Goal: Transaction & Acquisition: Purchase product/service

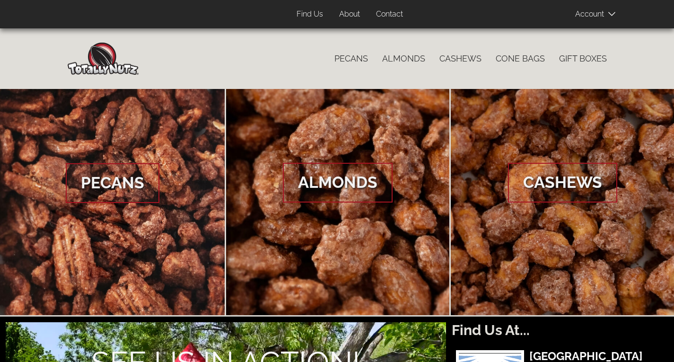
click at [612, 15] on icon at bounding box center [612, 14] width 7 height 4
click at [599, 27] on span "Log In" at bounding box center [606, 30] width 22 height 9
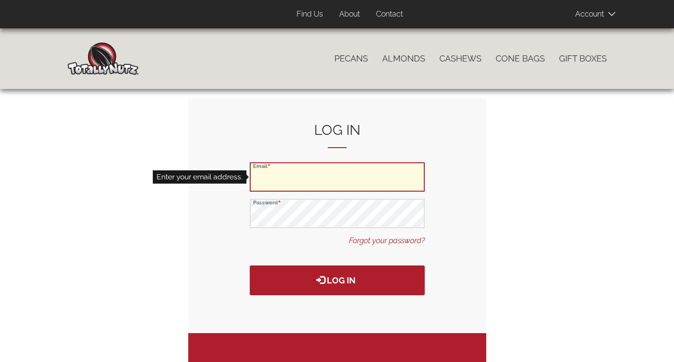
click at [261, 179] on input "Email" at bounding box center [337, 176] width 175 height 29
type input "[EMAIL_ADDRESS][DOMAIN_NAME]"
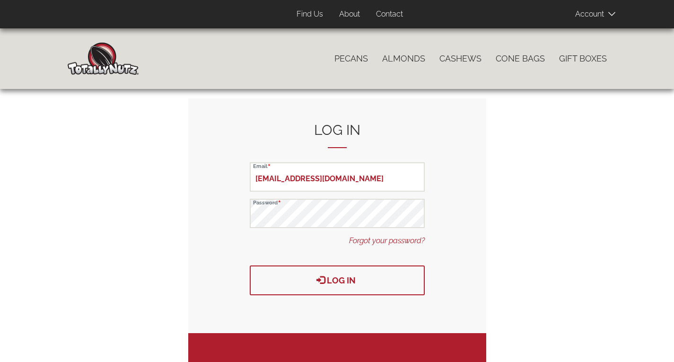
click at [342, 280] on button "Log in" at bounding box center [337, 281] width 175 height 30
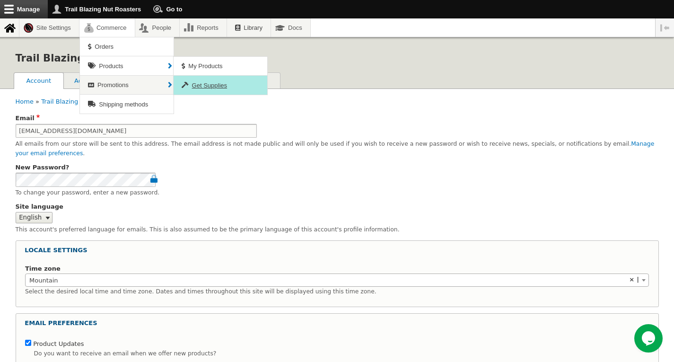
click at [205, 83] on span "Get Supplies" at bounding box center [209, 85] width 35 height 7
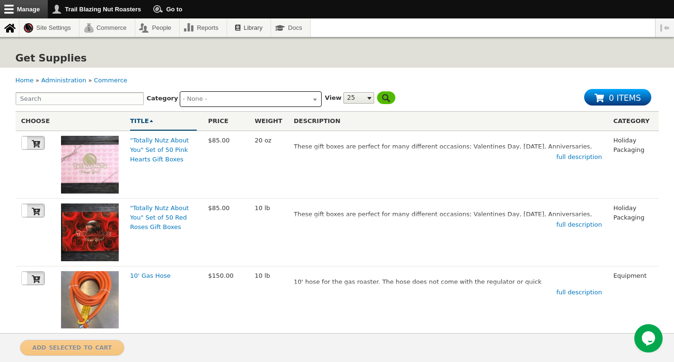
click at [309, 100] on ul at bounding box center [250, 98] width 141 height 12
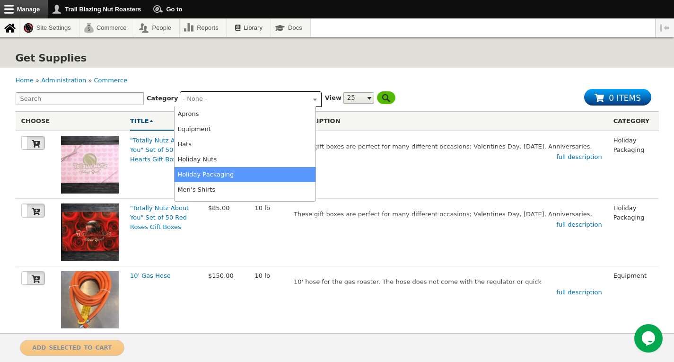
click at [208, 176] on li "Holiday Packaging" at bounding box center [245, 174] width 141 height 15
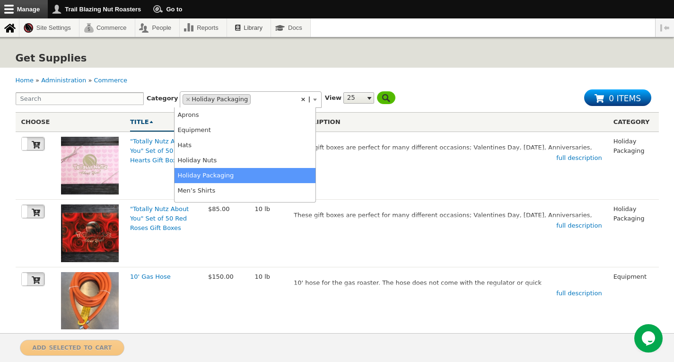
scroll to position [41, 0]
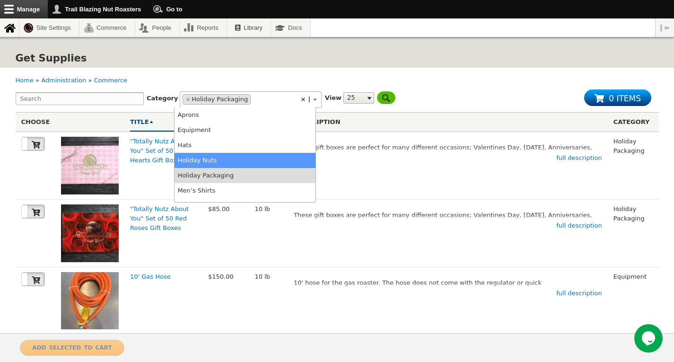
click at [198, 159] on li "Holiday Nuts" at bounding box center [245, 160] width 141 height 15
select select "92"
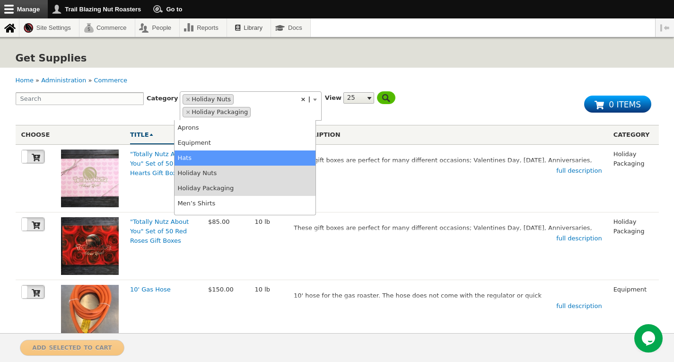
scroll to position [47, 0]
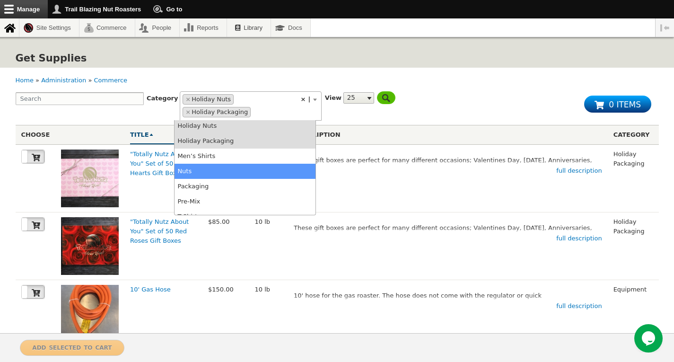
click at [188, 173] on li "Nuts" at bounding box center [245, 171] width 141 height 15
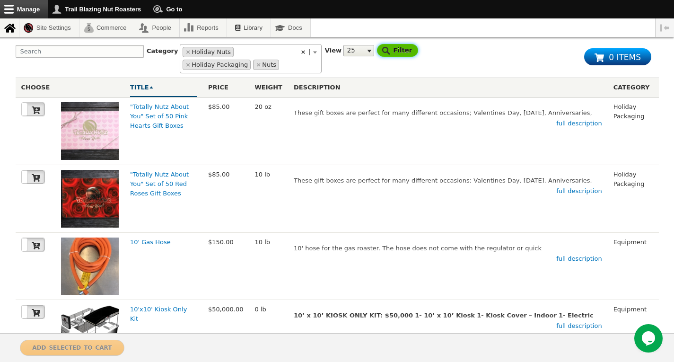
click at [379, 49] on input "Filter" at bounding box center [397, 50] width 41 height 13
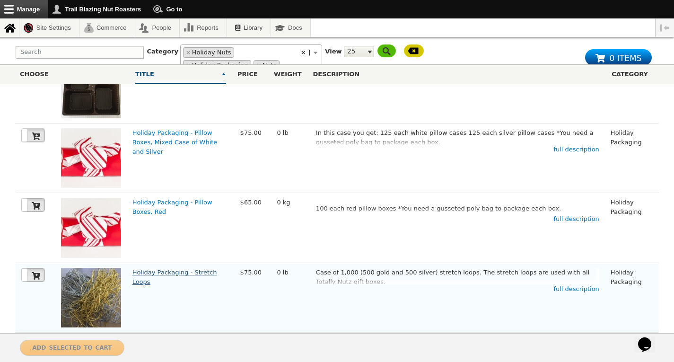
scroll to position [1089, 0]
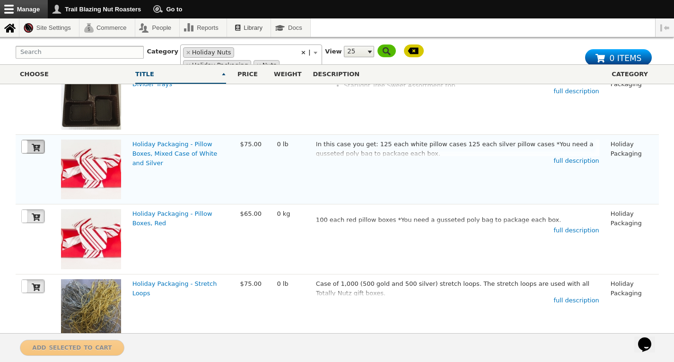
click at [36, 151] on icon at bounding box center [36, 148] width 9 height 8
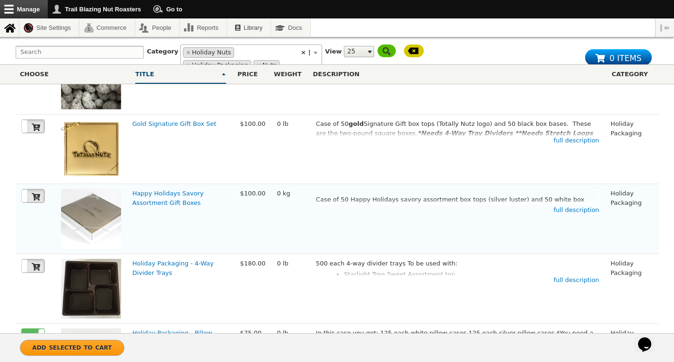
scroll to position [899, 0]
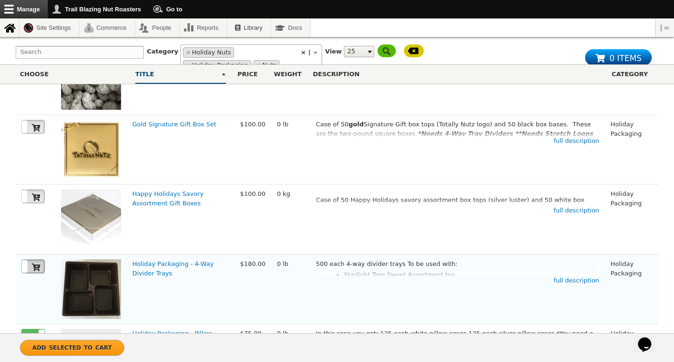
click at [36, 271] on icon at bounding box center [36, 267] width 9 height 9
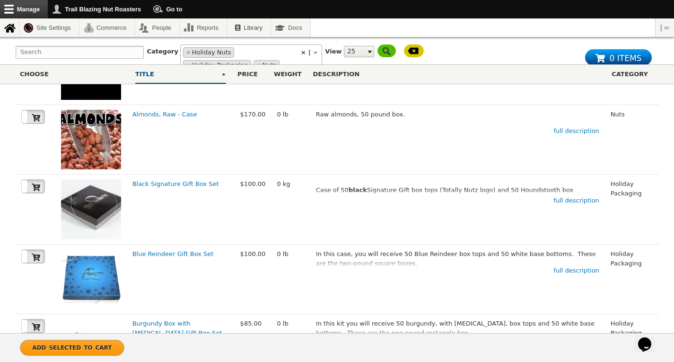
scroll to position [284, 0]
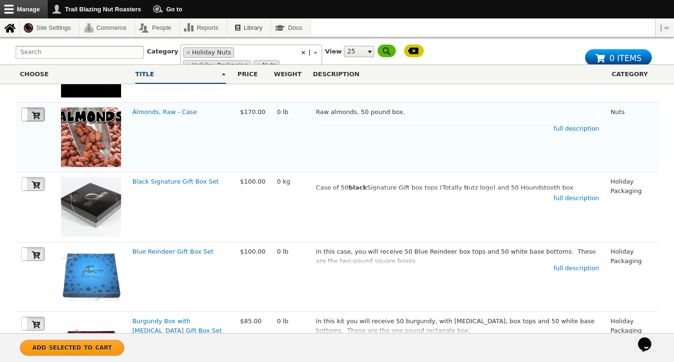
click at [35, 120] on icon at bounding box center [36, 115] width 9 height 9
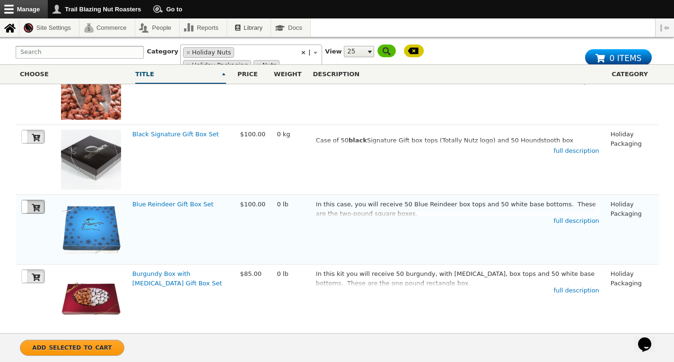
click at [33, 210] on icon at bounding box center [36, 208] width 9 height 9
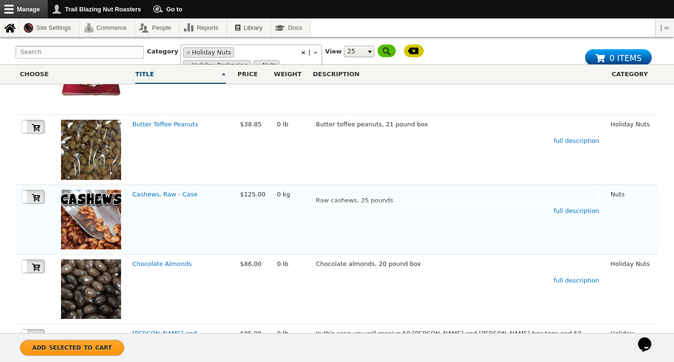
scroll to position [568, 0]
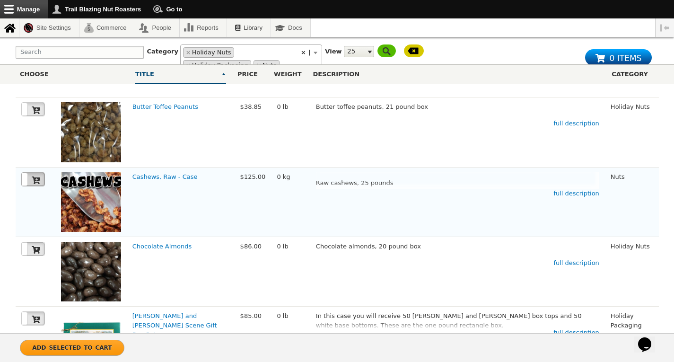
click at [35, 182] on icon at bounding box center [36, 181] width 9 height 8
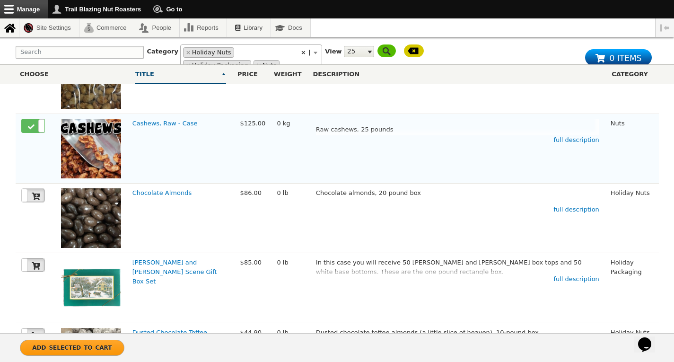
scroll to position [663, 0]
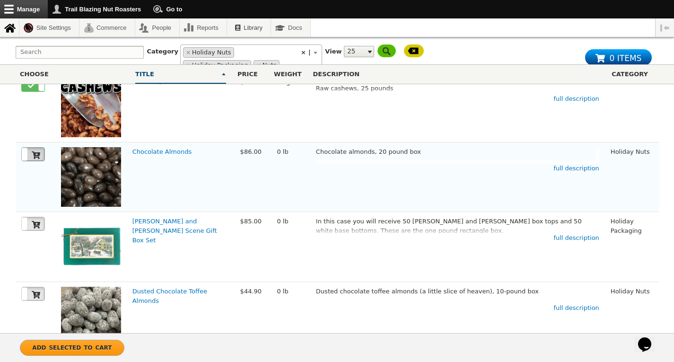
click at [37, 159] on icon at bounding box center [36, 155] width 9 height 8
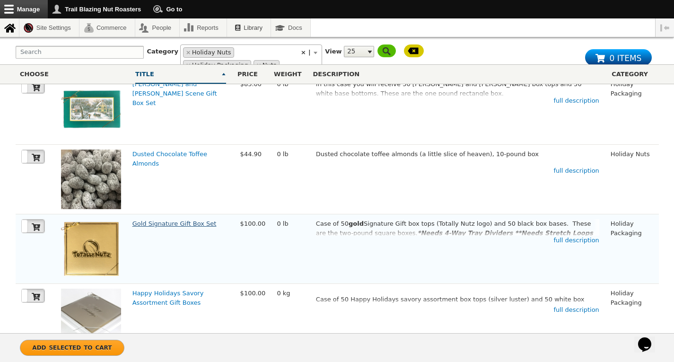
scroll to position [805, 0]
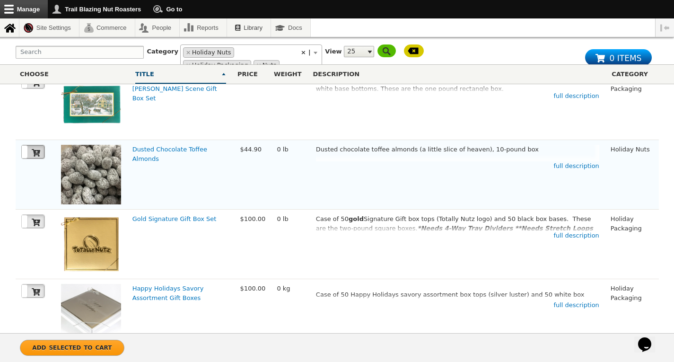
click at [36, 154] on icon at bounding box center [36, 153] width 9 height 8
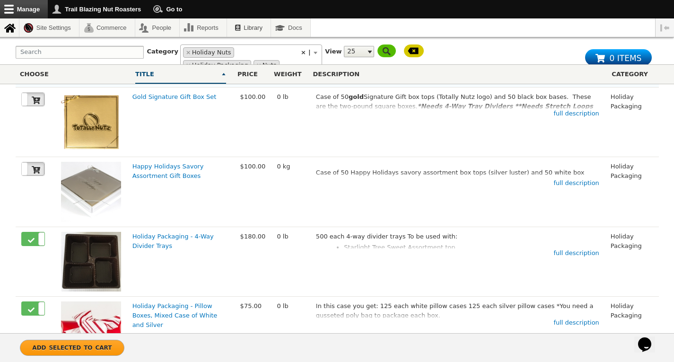
scroll to position [947, 0]
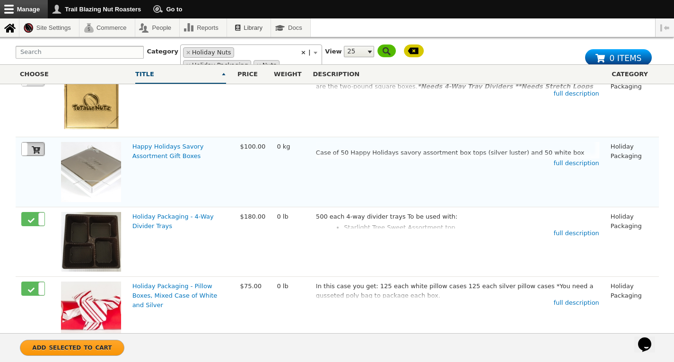
click at [31, 154] on label at bounding box center [33, 148] width 23 height 13
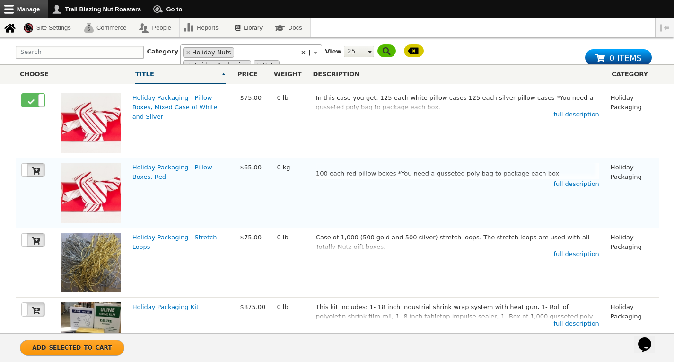
scroll to position [1136, 0]
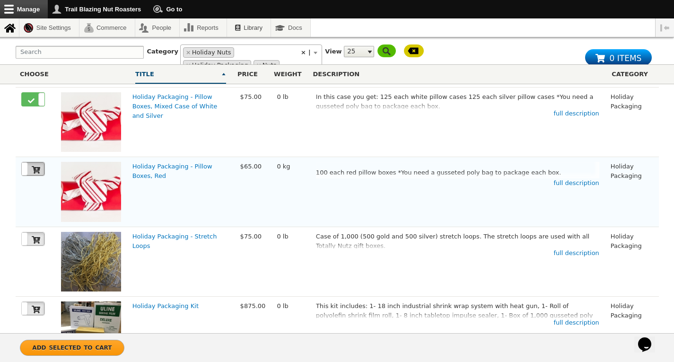
click at [35, 174] on icon at bounding box center [36, 170] width 9 height 8
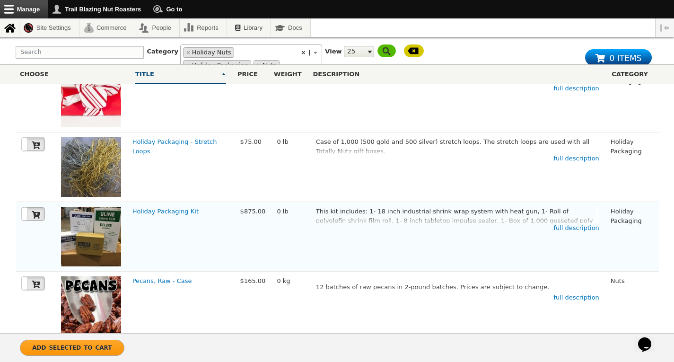
scroll to position [1325, 0]
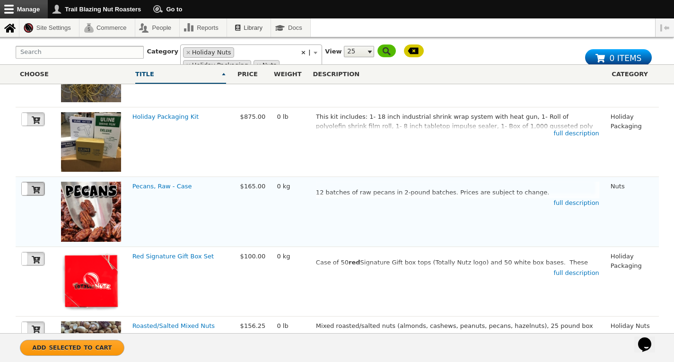
click at [37, 193] on icon at bounding box center [36, 190] width 9 height 9
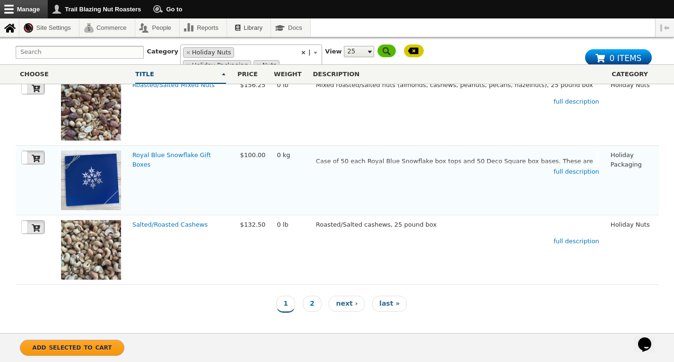
scroll to position [1575, 0]
click at [346, 303] on span "next ›" at bounding box center [347, 304] width 22 height 8
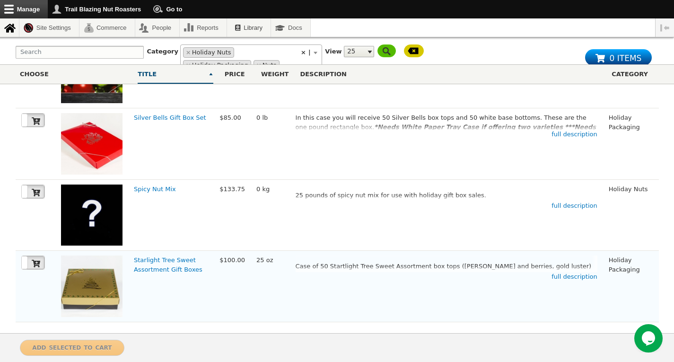
scroll to position [184, 0]
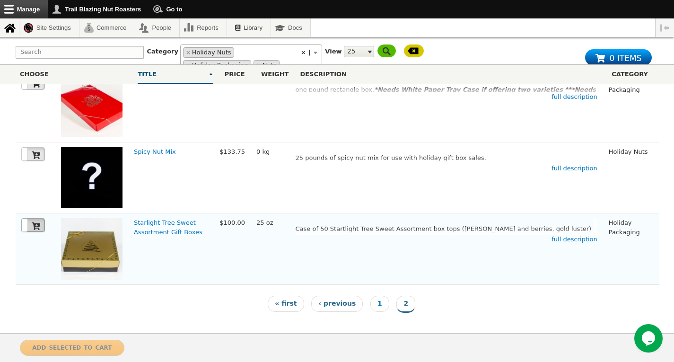
click at [34, 226] on icon at bounding box center [36, 226] width 9 height 8
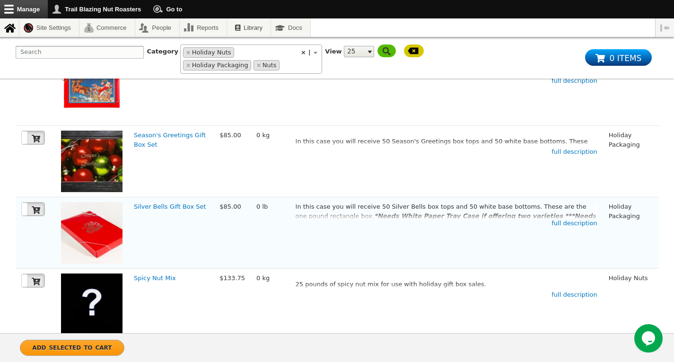
scroll to position [42, 0]
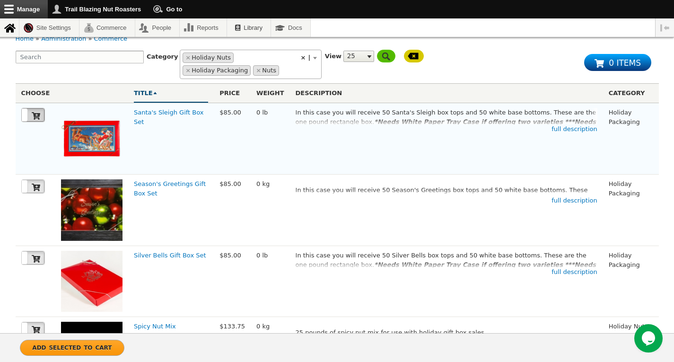
click at [36, 112] on icon at bounding box center [36, 116] width 9 height 9
click at [39, 257] on icon at bounding box center [36, 259] width 9 height 8
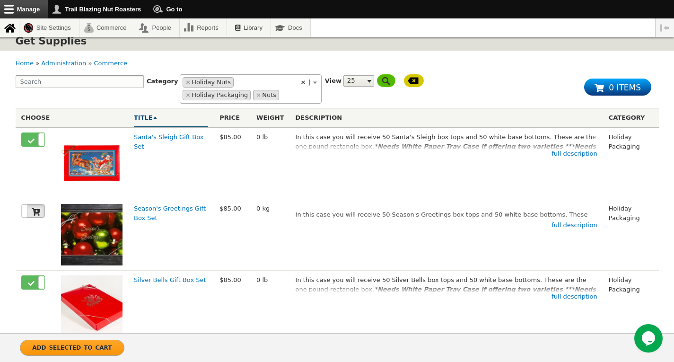
scroll to position [0, 0]
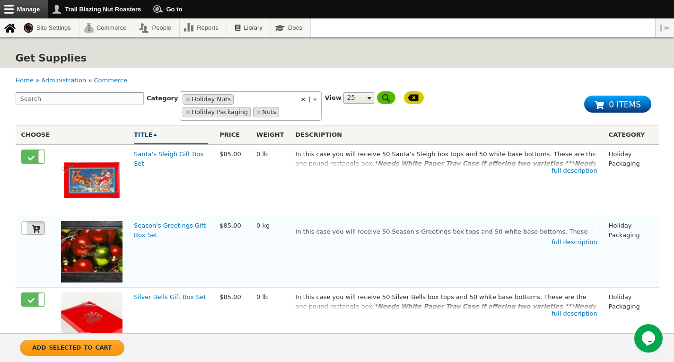
click at [79, 255] on img at bounding box center [92, 252] width 62 height 62
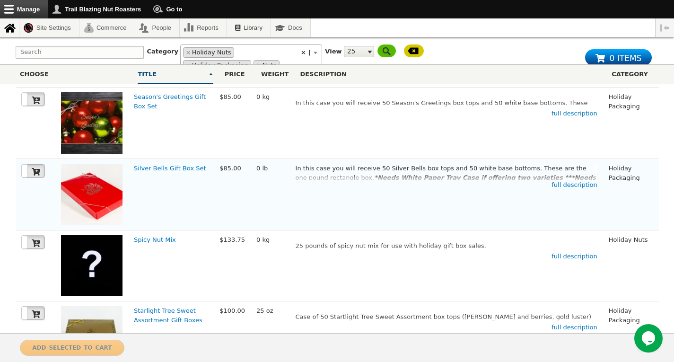
scroll to position [95, 0]
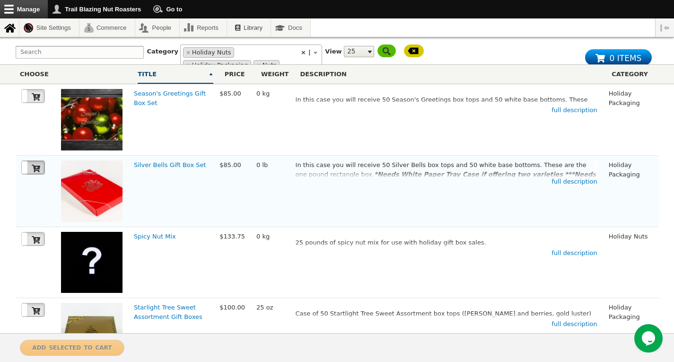
click at [36, 170] on icon at bounding box center [36, 168] width 9 height 9
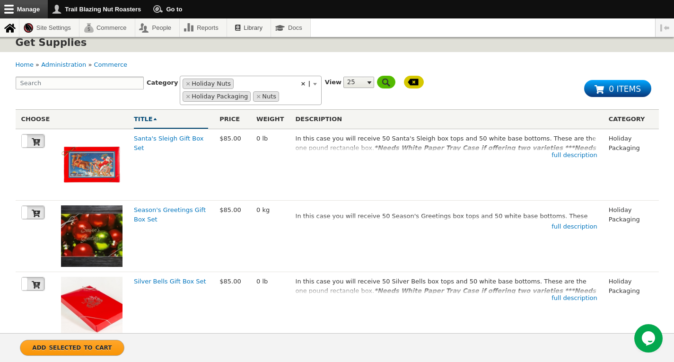
scroll to position [0, 0]
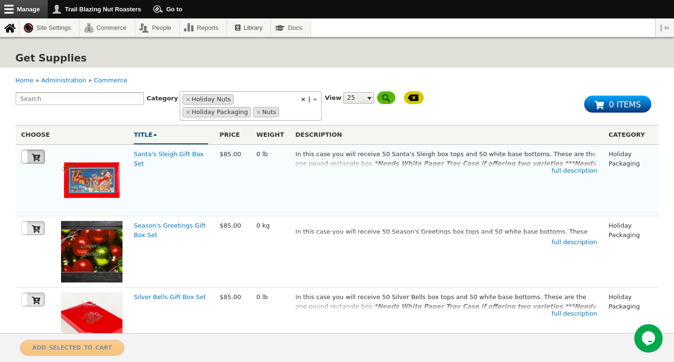
click at [34, 154] on icon at bounding box center [36, 157] width 9 height 9
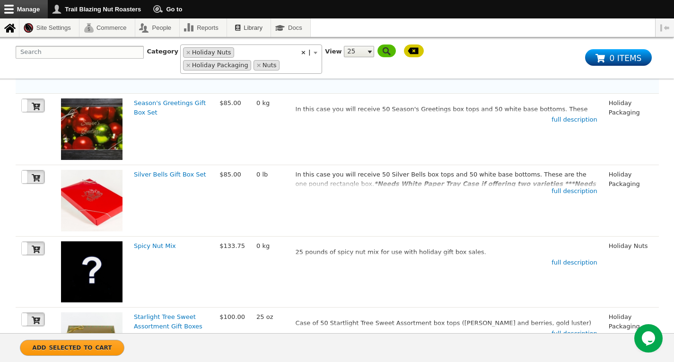
scroll to position [95, 0]
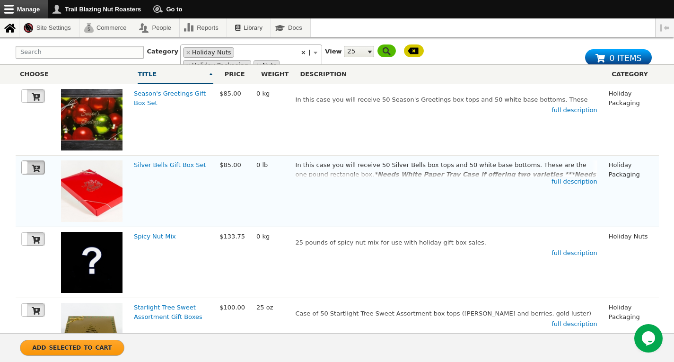
click at [35, 172] on icon at bounding box center [36, 169] width 9 height 8
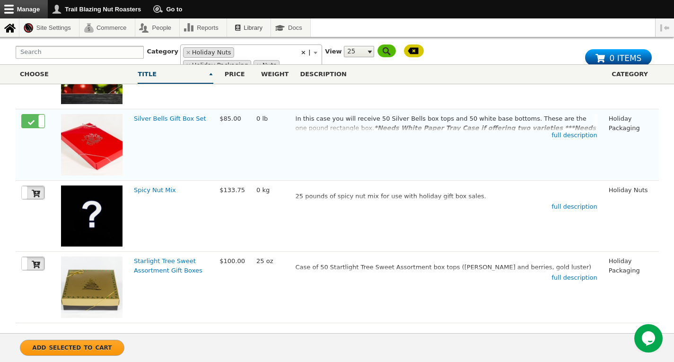
scroll to position [184, 0]
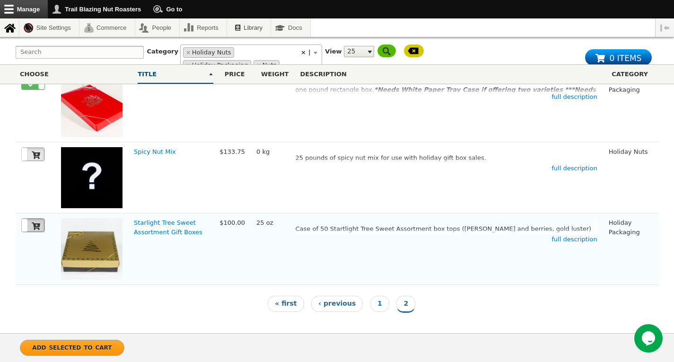
click at [34, 223] on icon at bounding box center [36, 226] width 9 height 8
click at [75, 347] on span "Add selected to cart" at bounding box center [72, 346] width 80 height 9
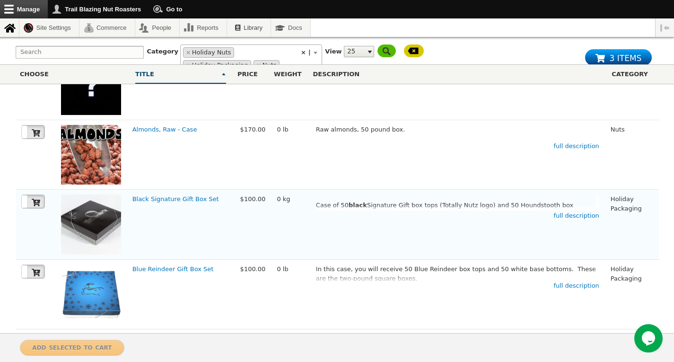
scroll to position [284, 0]
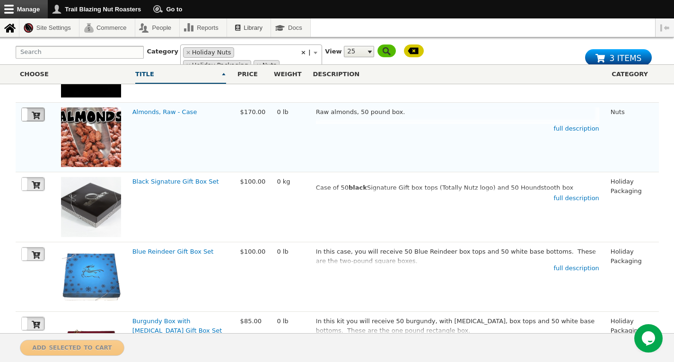
drag, startPoint x: 35, startPoint y: 118, endPoint x: 43, endPoint y: 121, distance: 8.5
click at [35, 118] on icon at bounding box center [36, 115] width 9 height 9
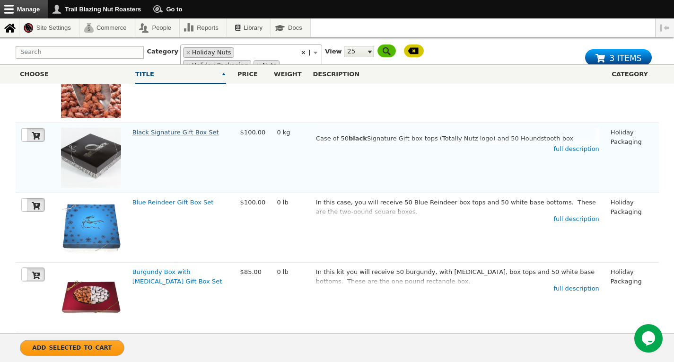
scroll to position [379, 0]
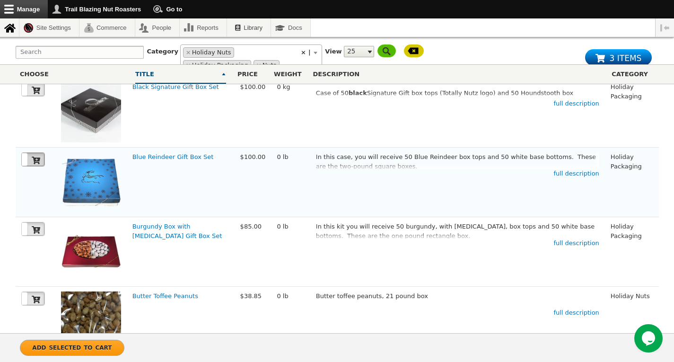
click at [35, 160] on icon at bounding box center [36, 161] width 9 height 8
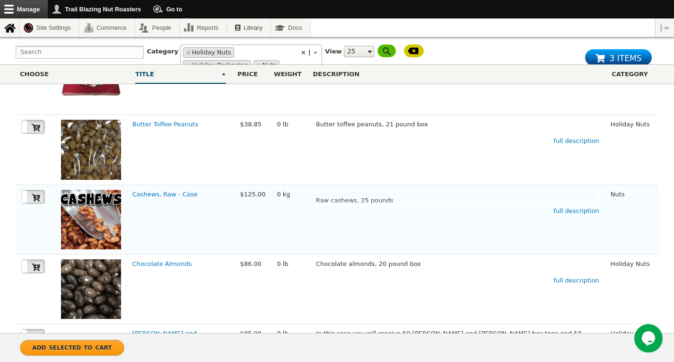
scroll to position [568, 0]
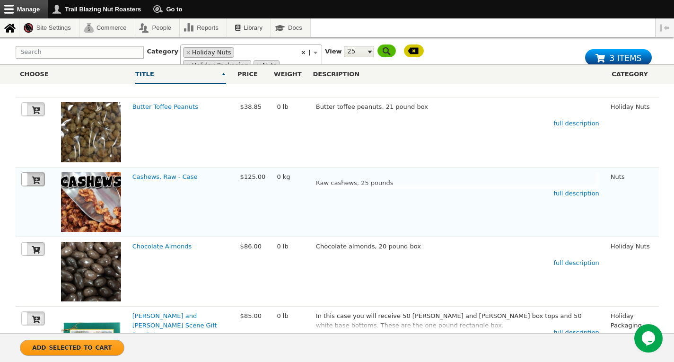
click at [40, 182] on label at bounding box center [33, 179] width 23 height 13
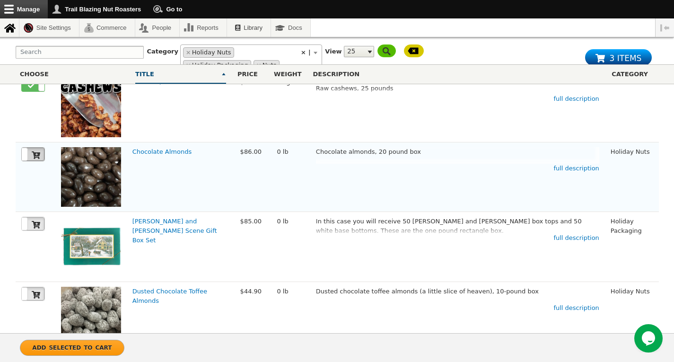
click at [37, 157] on icon at bounding box center [36, 155] width 9 height 9
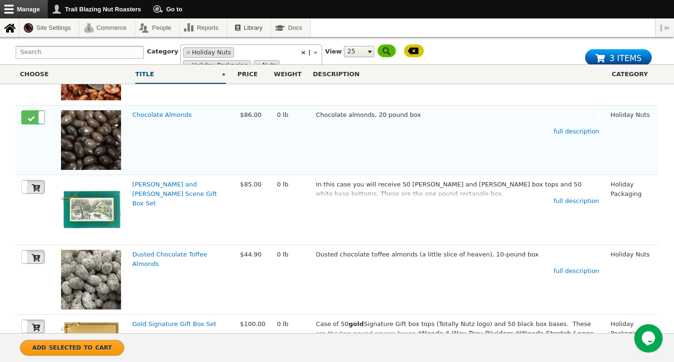
scroll to position [710, 0]
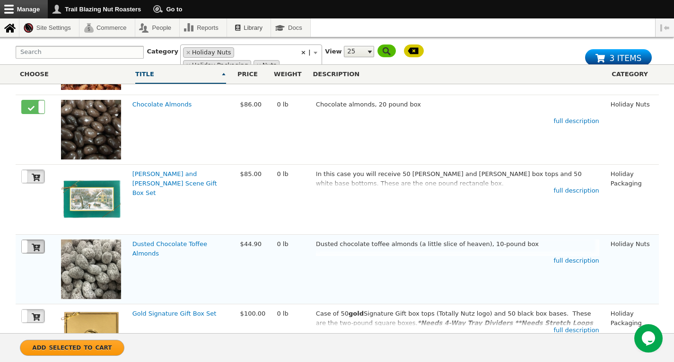
click at [36, 250] on icon at bounding box center [36, 247] width 9 height 9
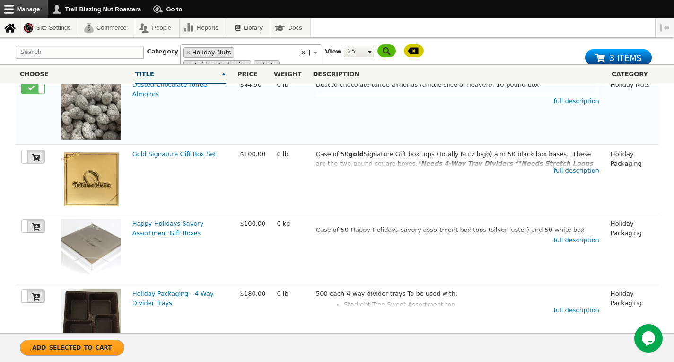
scroll to position [899, 0]
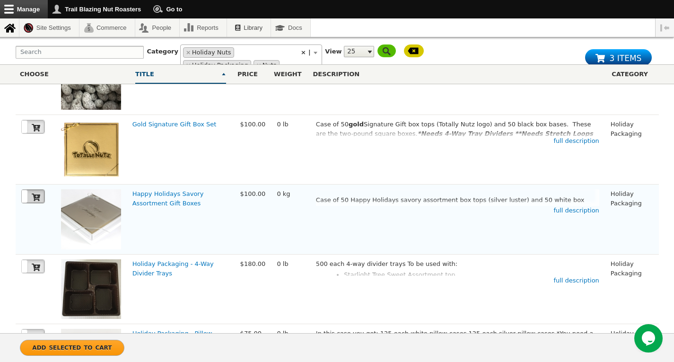
click at [36, 201] on icon at bounding box center [36, 198] width 9 height 8
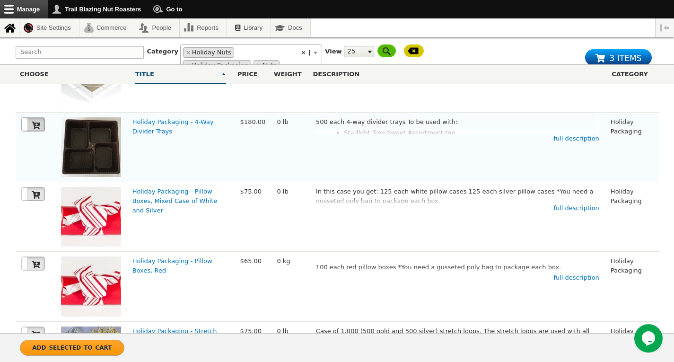
click at [38, 129] on icon at bounding box center [36, 126] width 9 height 8
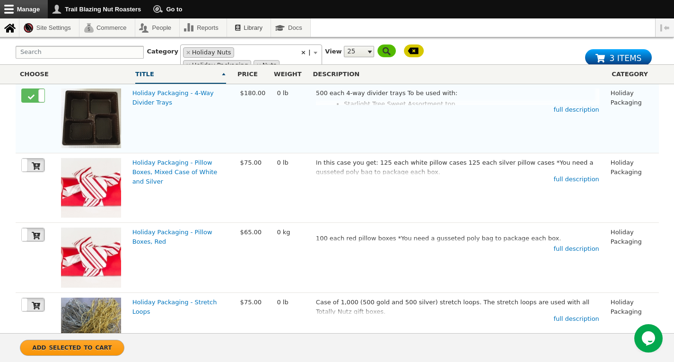
scroll to position [1089, 0]
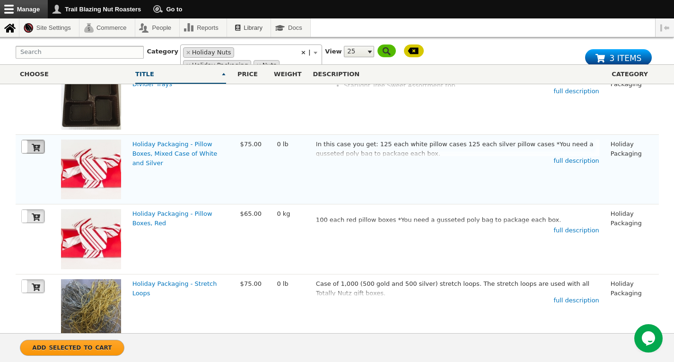
click at [35, 151] on icon at bounding box center [36, 148] width 9 height 8
click at [35, 221] on icon at bounding box center [36, 217] width 9 height 8
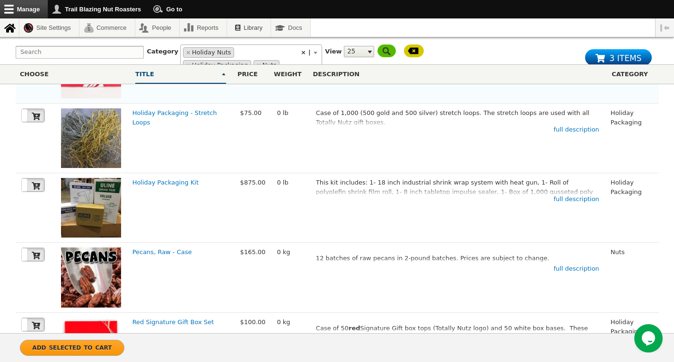
scroll to position [1278, 0]
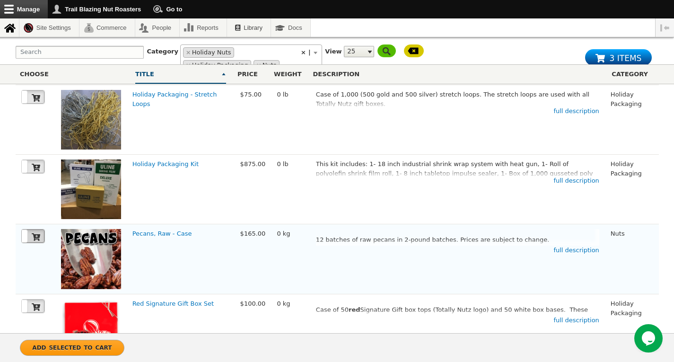
click at [36, 240] on icon at bounding box center [36, 237] width 9 height 9
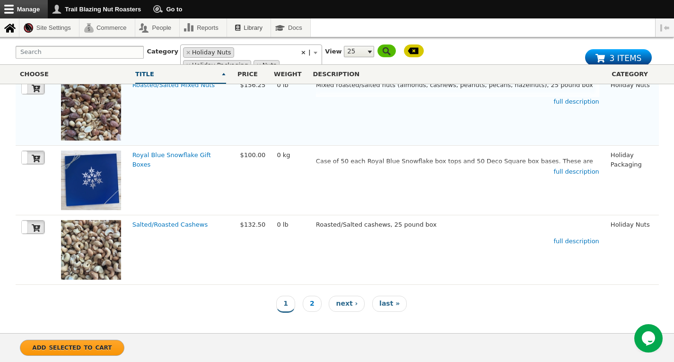
scroll to position [1575, 0]
click at [72, 344] on span "Add selected to cart" at bounding box center [72, 346] width 80 height 9
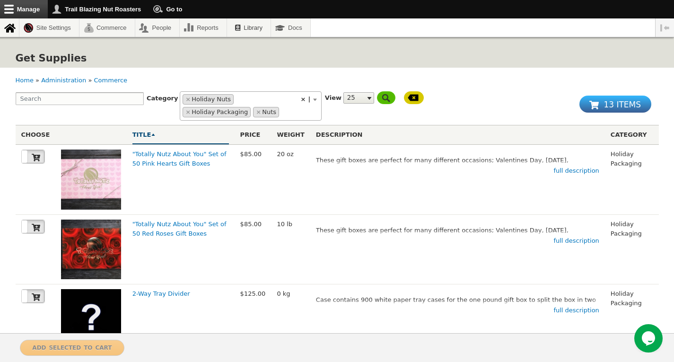
click at [620, 106] on span "13 items" at bounding box center [622, 104] width 37 height 14
